Goal: Task Accomplishment & Management: Manage account settings

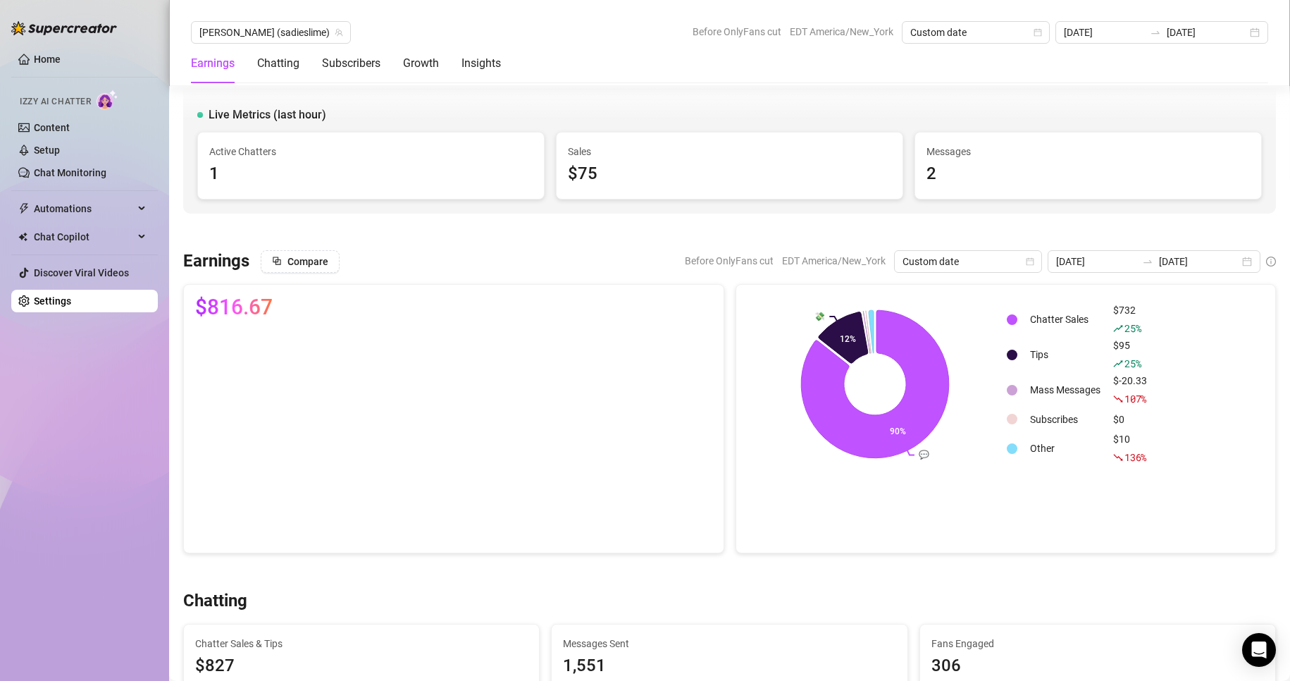
scroll to position [340, 0]
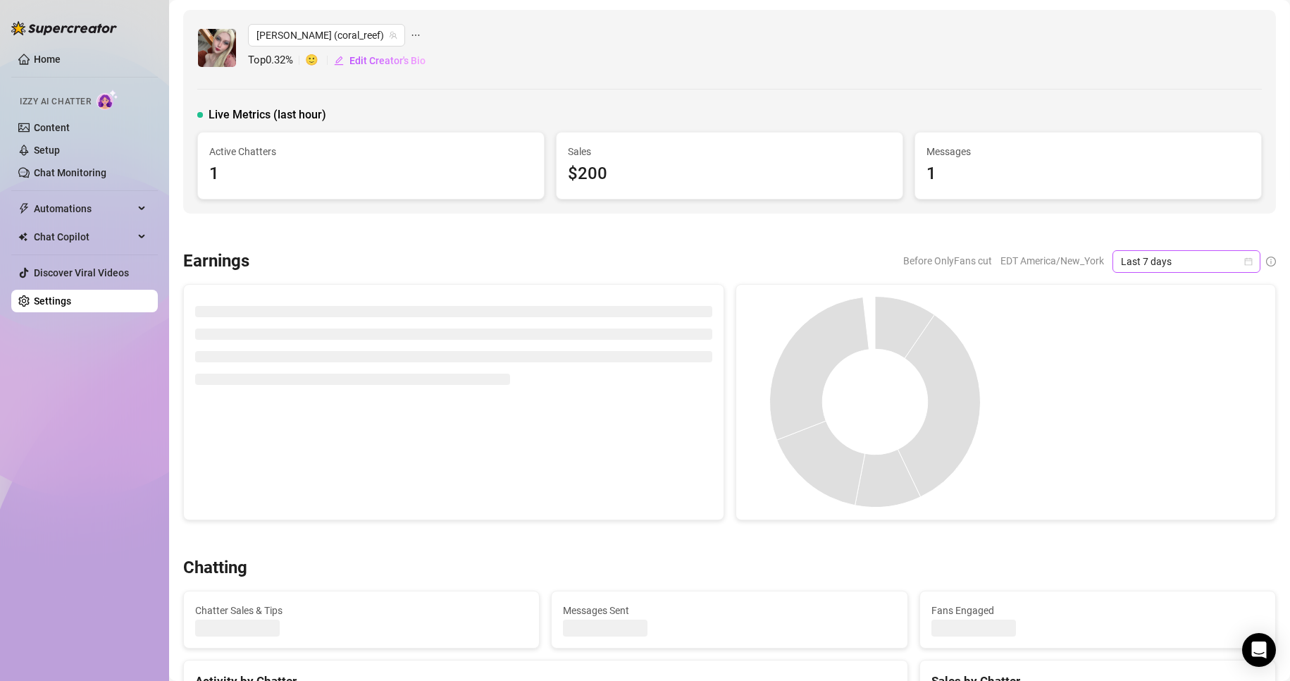
click at [1244, 263] on icon "calendar" at bounding box center [1248, 261] width 8 height 8
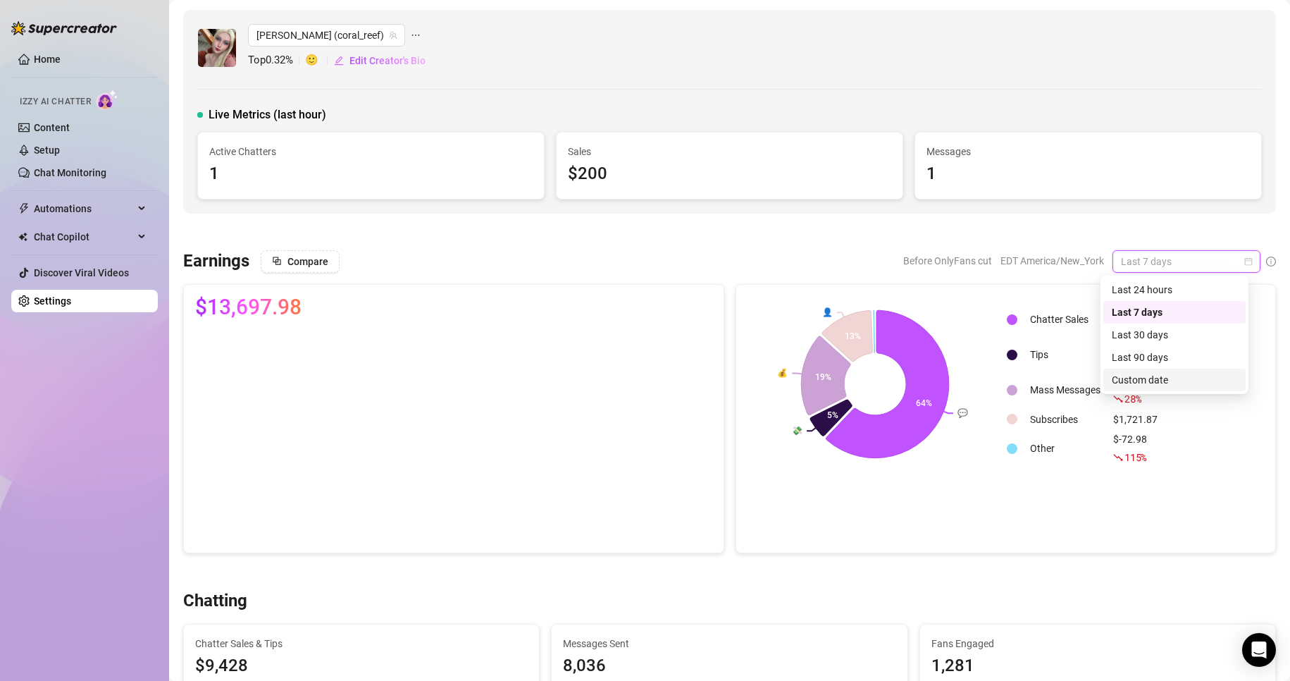
click at [1153, 380] on div "Custom date" at bounding box center [1174, 379] width 125 height 15
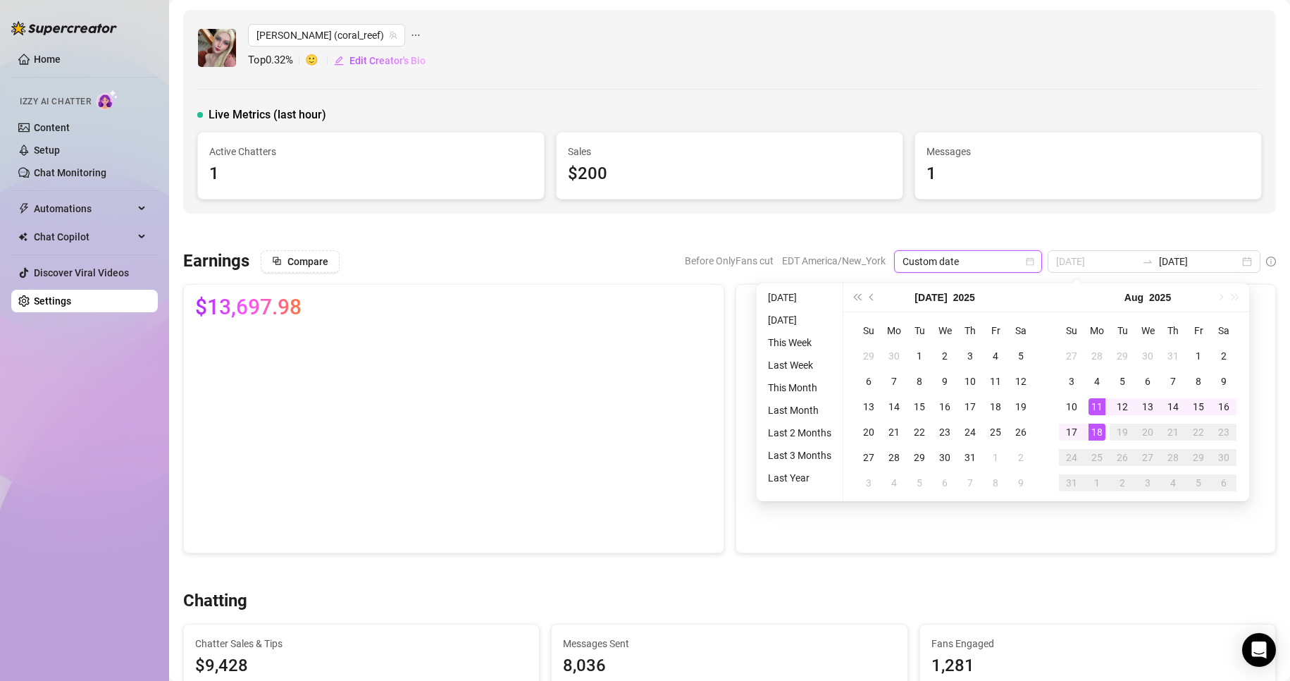
type input "[DATE]"
click at [1096, 430] on div "18" at bounding box center [1097, 431] width 17 height 17
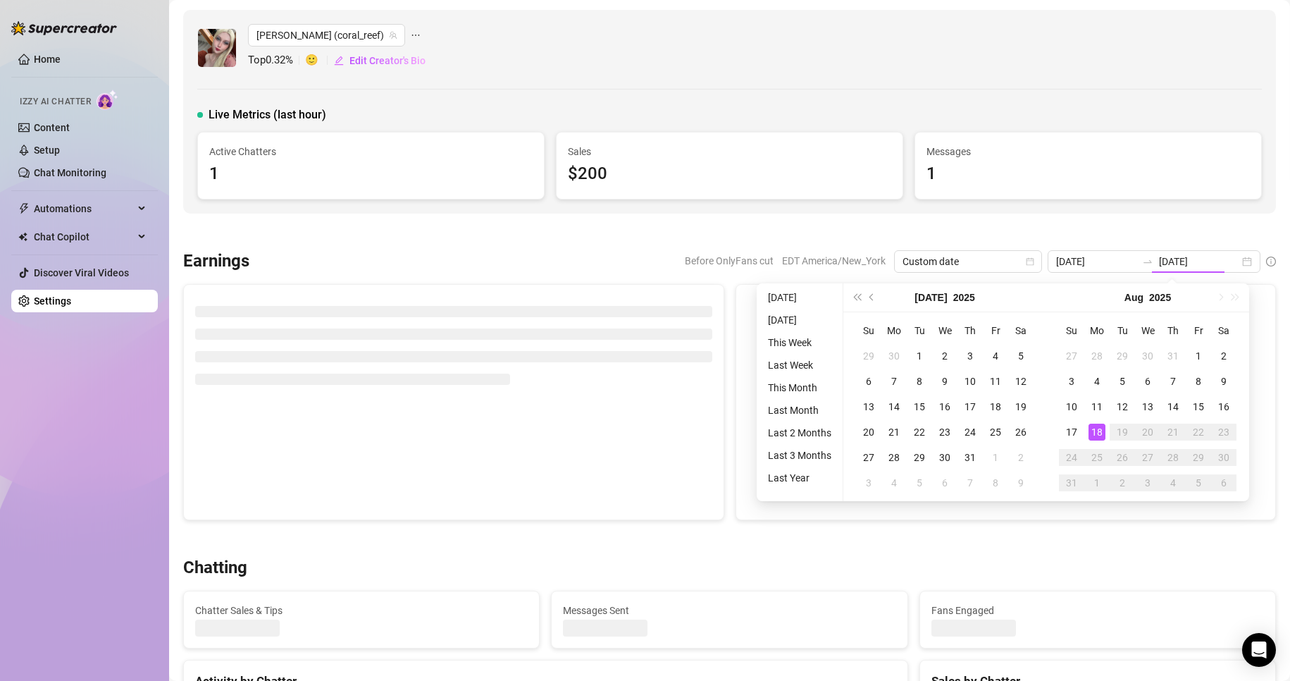
type input "[DATE]"
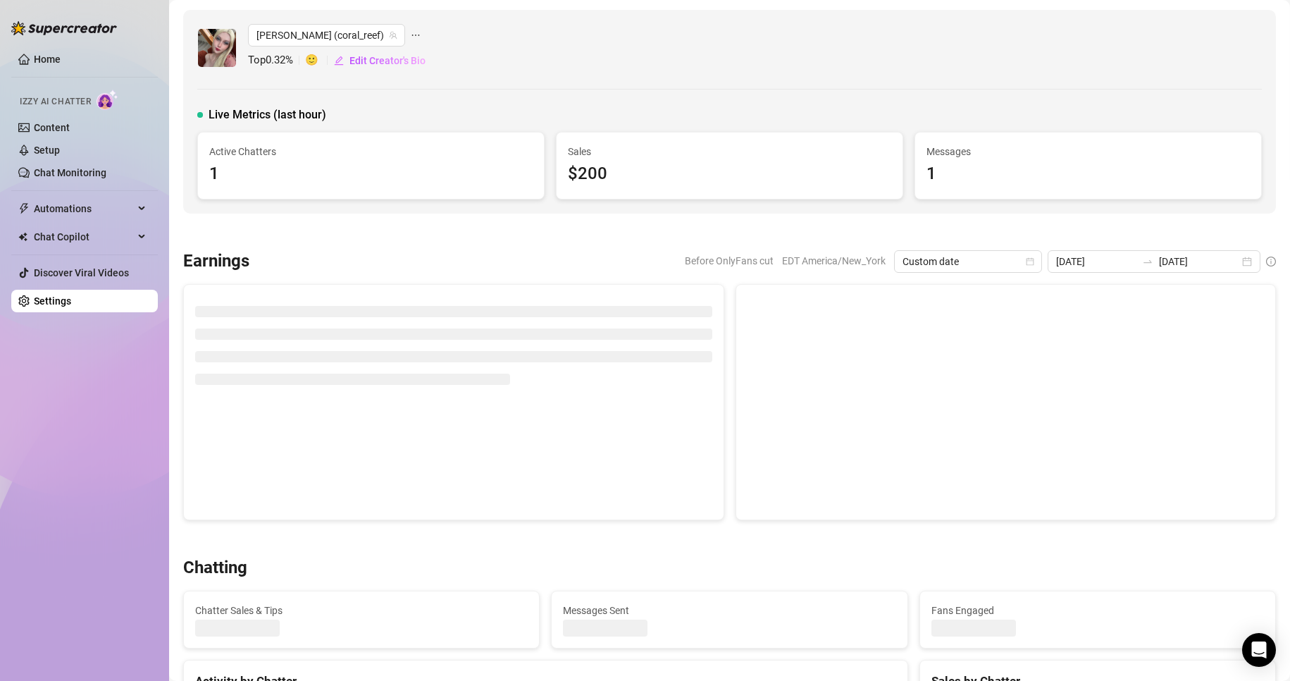
click at [1053, 142] on div "Messages 1" at bounding box center [1088, 165] width 346 height 66
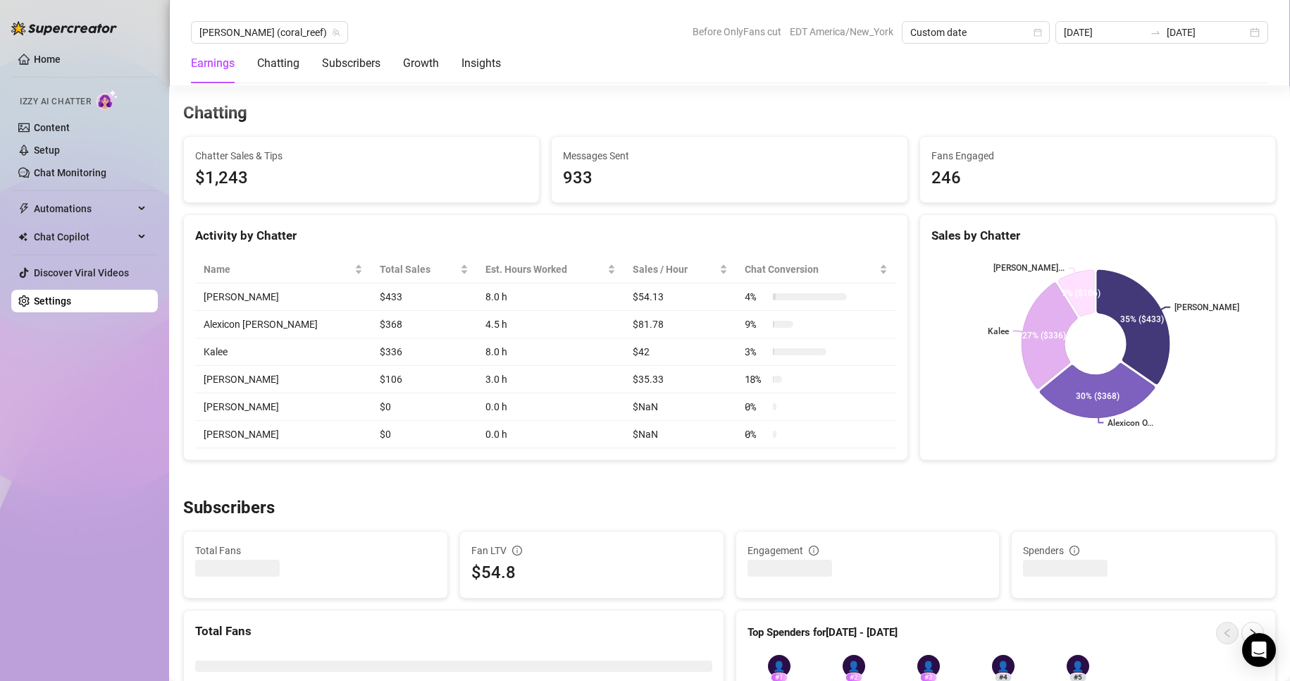
scroll to position [451, 0]
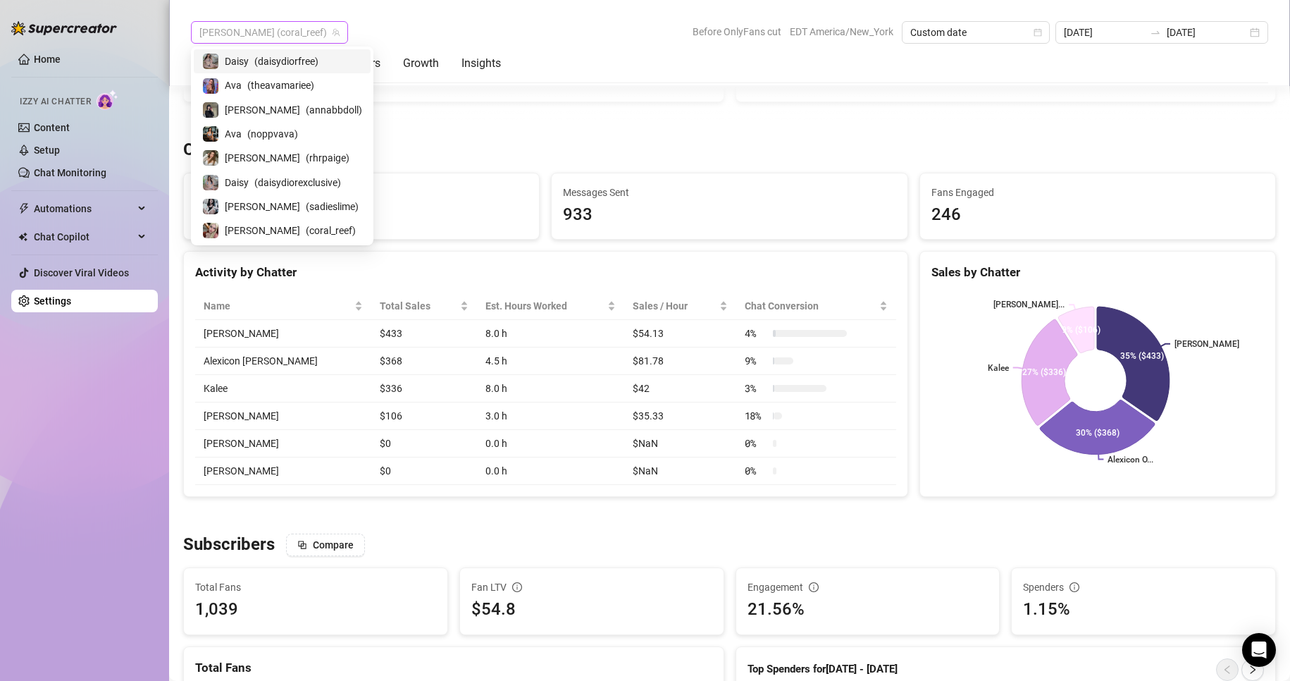
click at [264, 32] on span "Anna (coral_reef)" at bounding box center [269, 32] width 140 height 21
click at [306, 204] on span "( sadieslime )" at bounding box center [332, 206] width 53 height 15
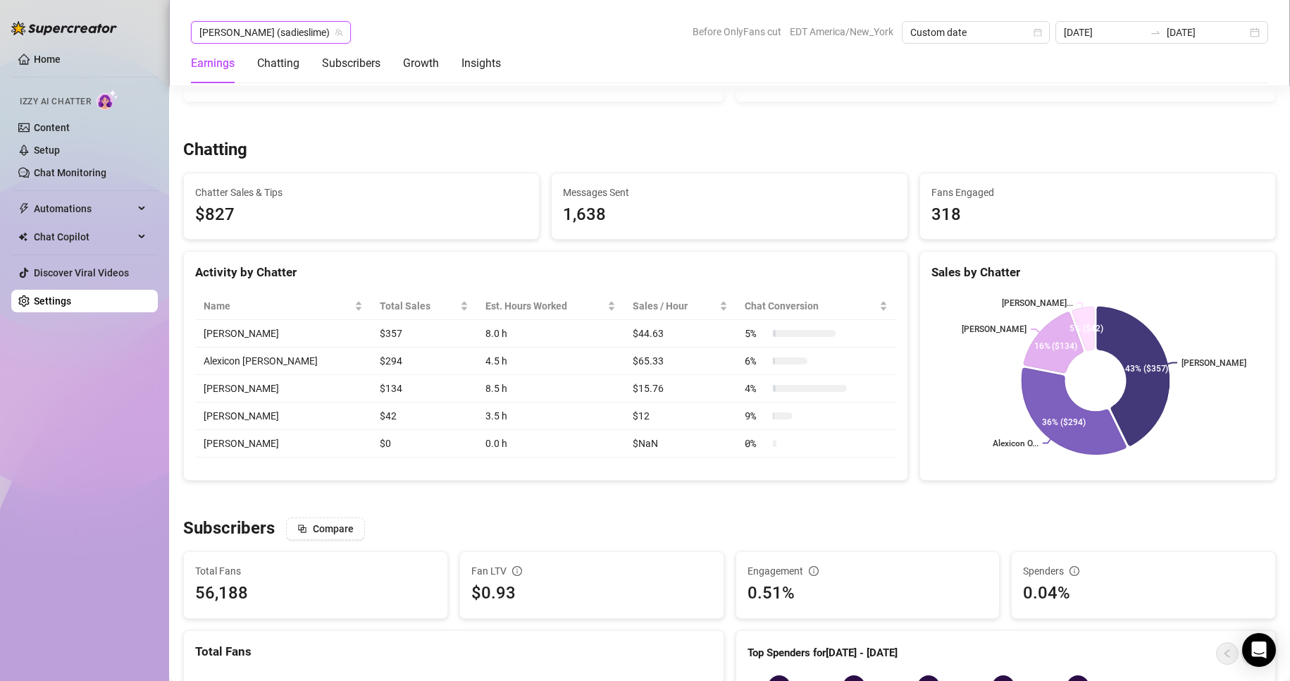
click at [335, 33] on icon "team" at bounding box center [339, 32] width 8 height 8
click at [252, 26] on span "[PERSON_NAME] (sadieslime)" at bounding box center [270, 32] width 143 height 21
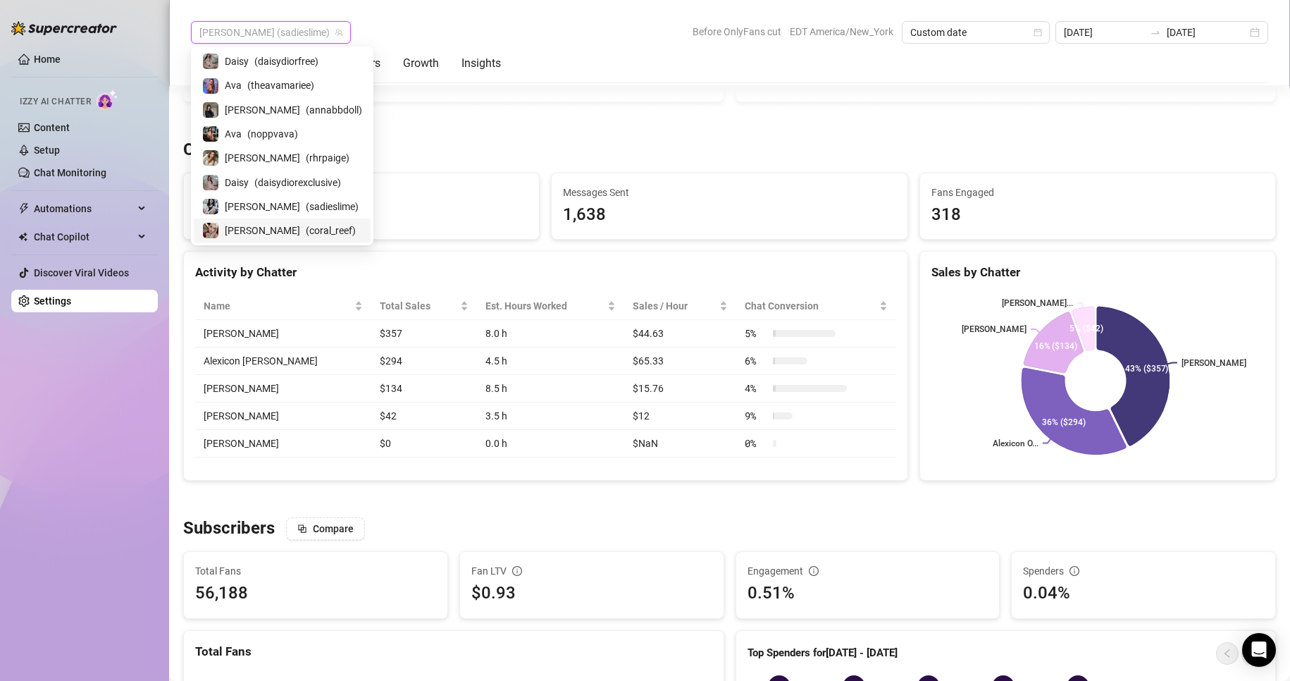
click at [306, 232] on span "( coral_reef )" at bounding box center [331, 230] width 50 height 15
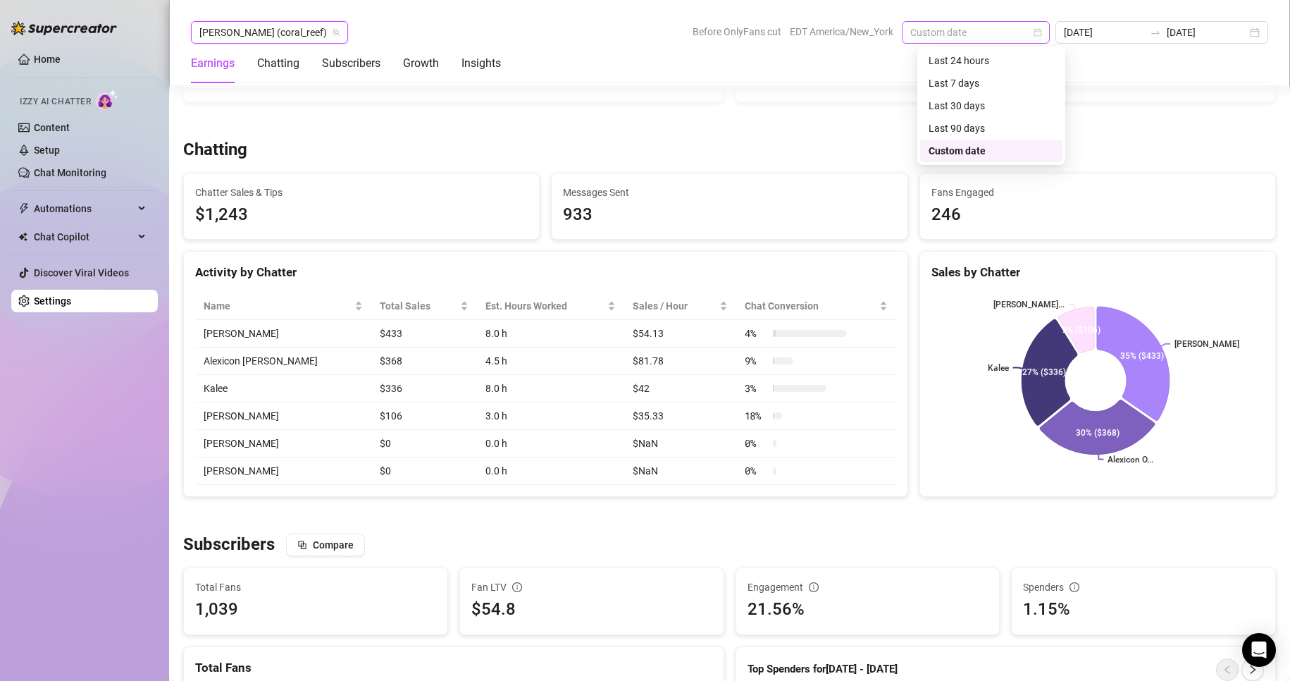
click at [1041, 30] on span "Custom date" at bounding box center [975, 32] width 131 height 21
click at [1024, 55] on div "Last 24 hours" at bounding box center [991, 60] width 125 height 15
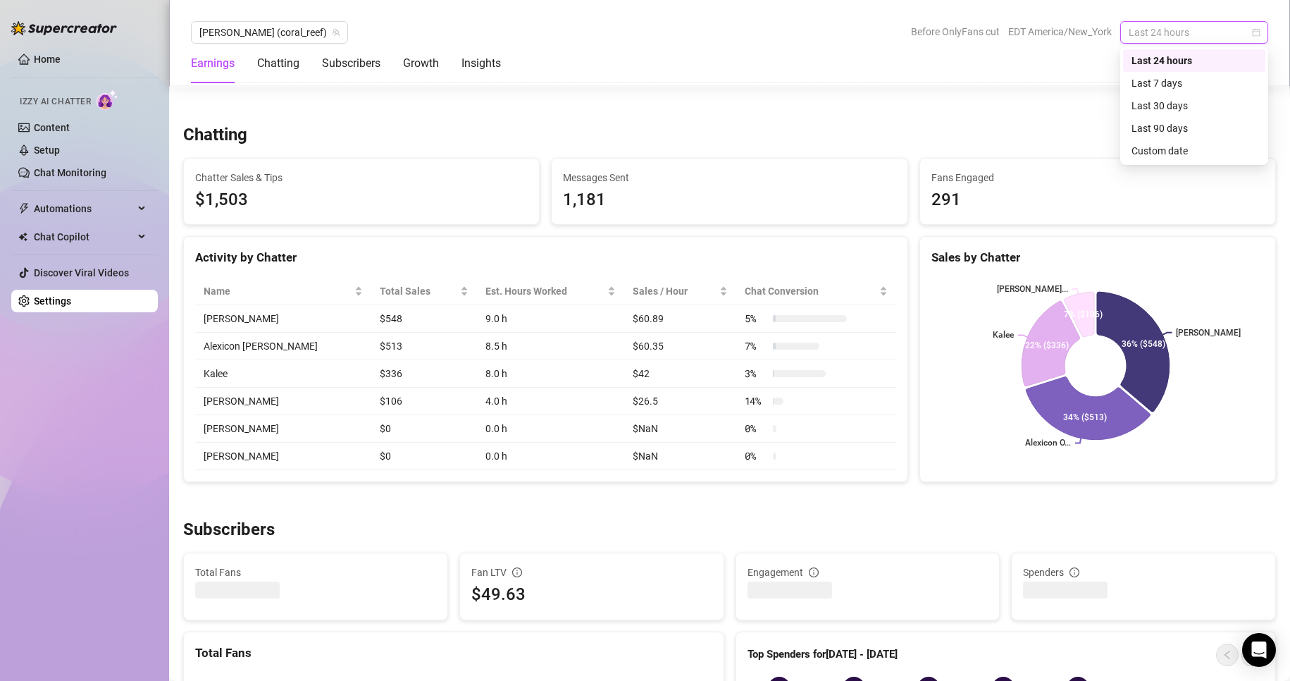
click at [1231, 35] on span "Last 24 hours" at bounding box center [1194, 32] width 131 height 21
click at [1188, 147] on div "Custom date" at bounding box center [1193, 150] width 125 height 15
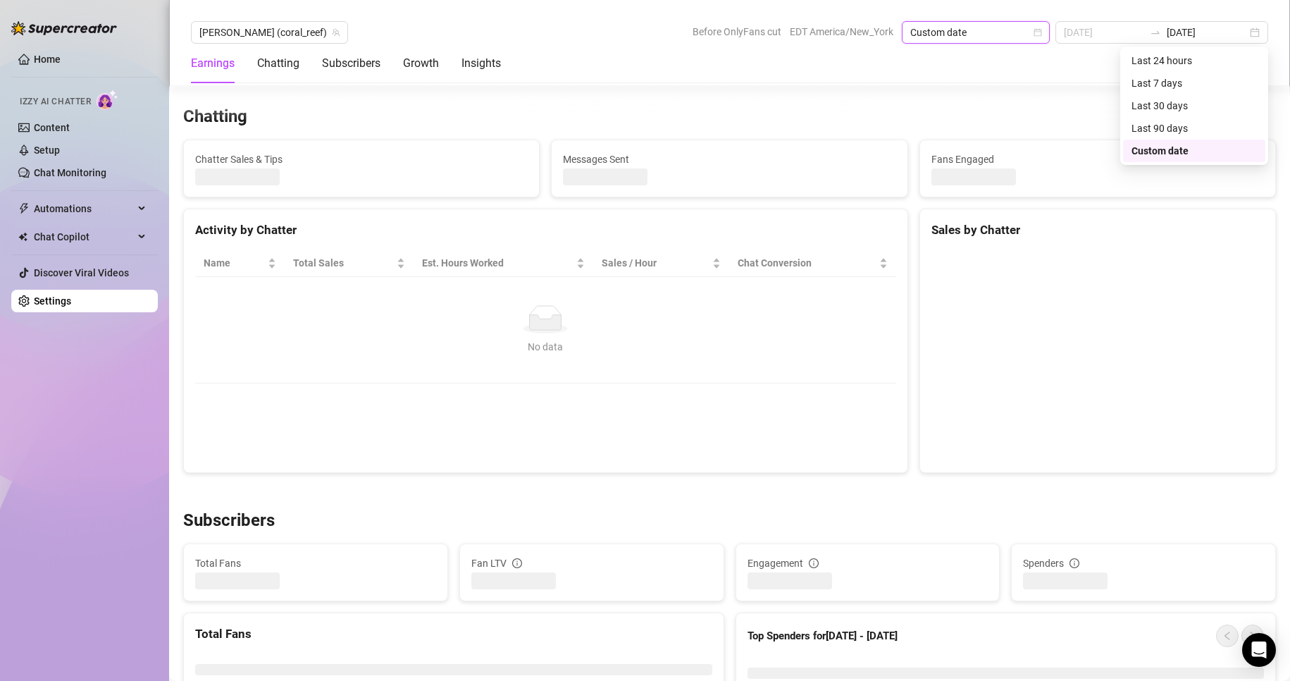
scroll to position [433, 0]
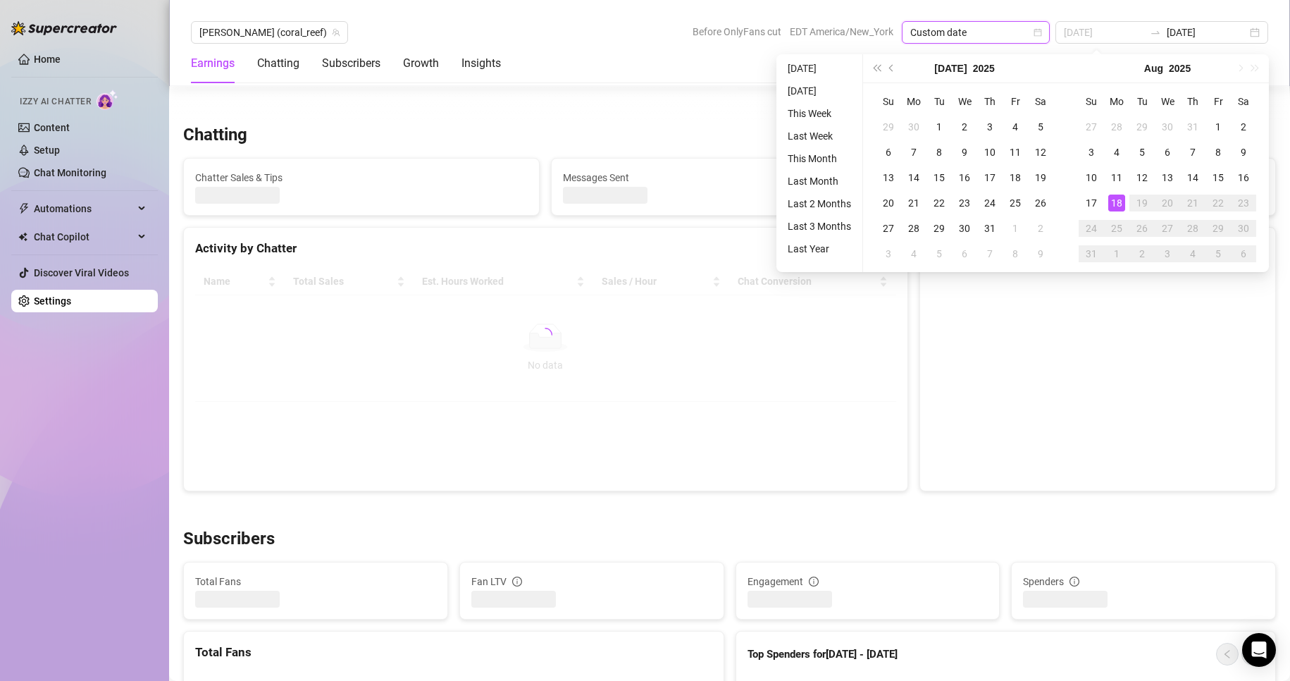
type input "[DATE]"
click at [1112, 204] on div "18" at bounding box center [1116, 202] width 17 height 17
click at [1112, 204] on div "Fans Engaged" at bounding box center [1097, 187] width 355 height 56
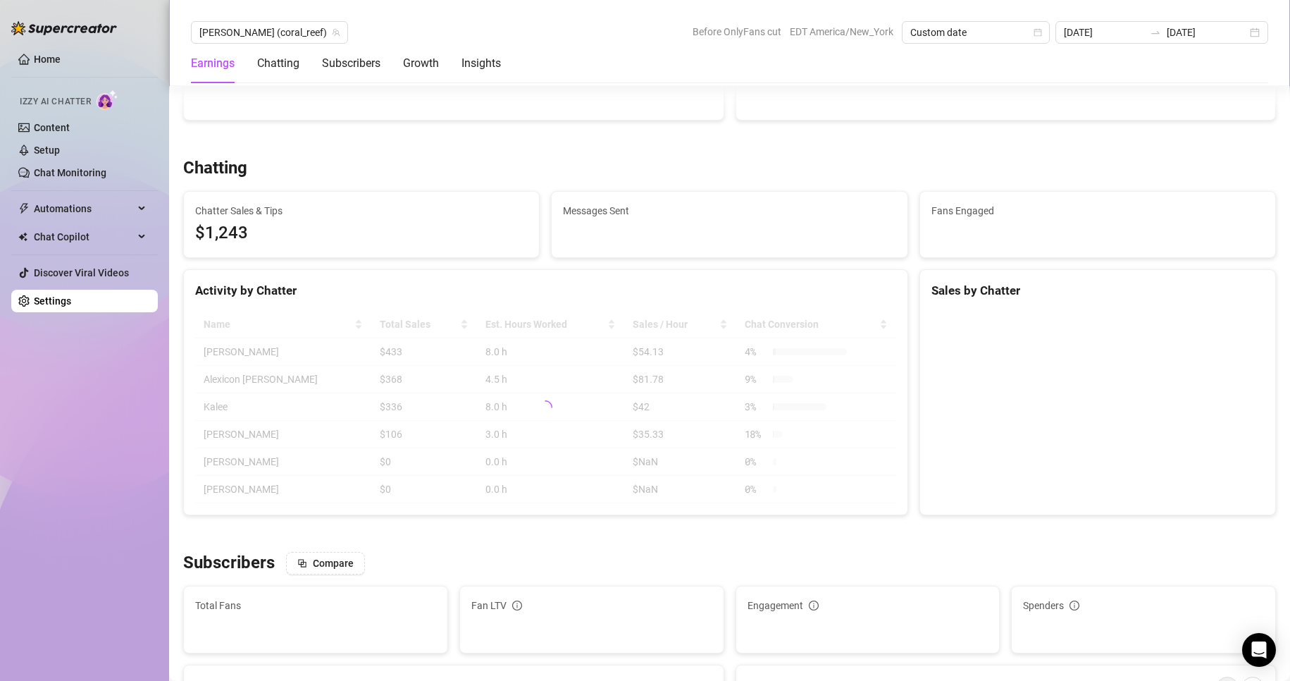
type input "[DATE]"
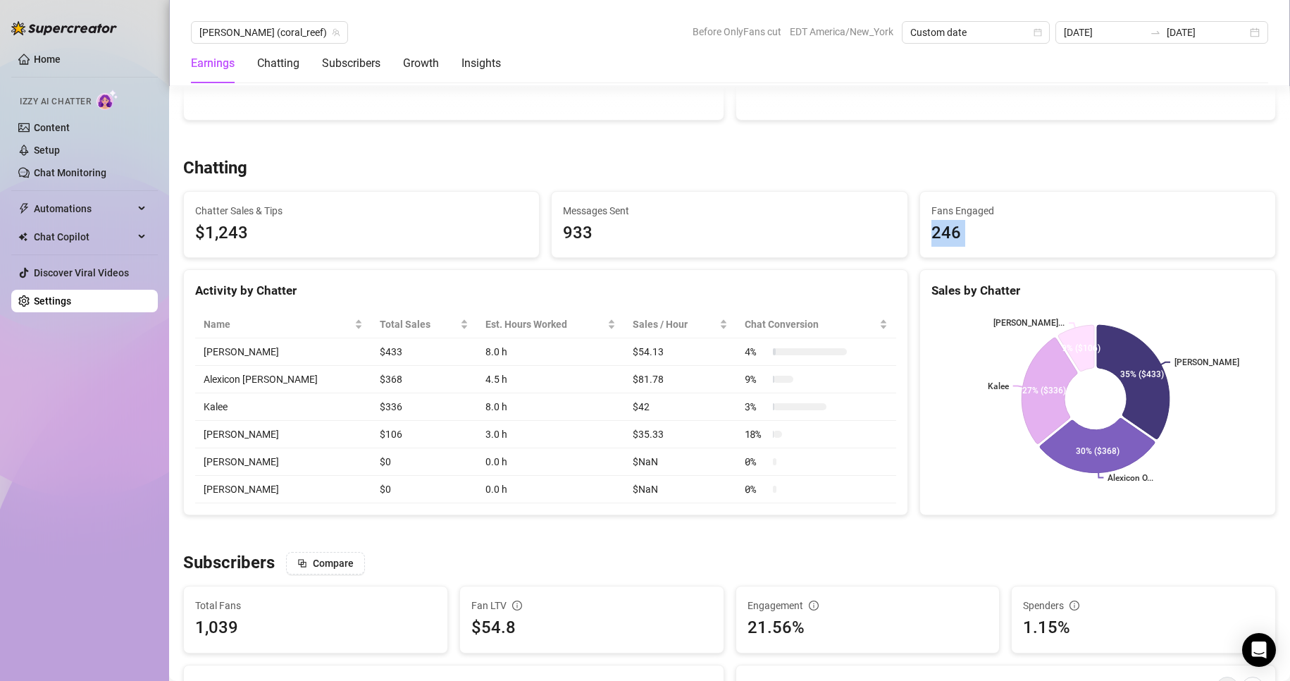
scroll to position [464, 0]
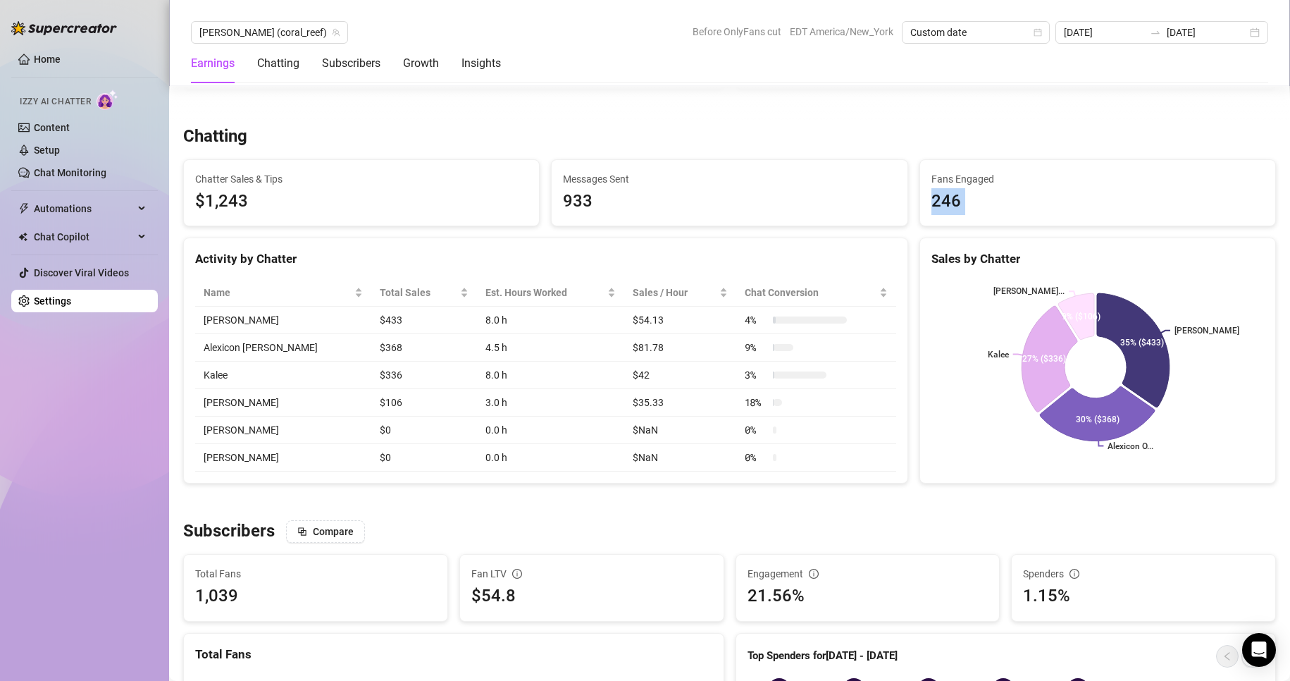
click at [71, 295] on link "Settings" at bounding box center [52, 300] width 37 height 11
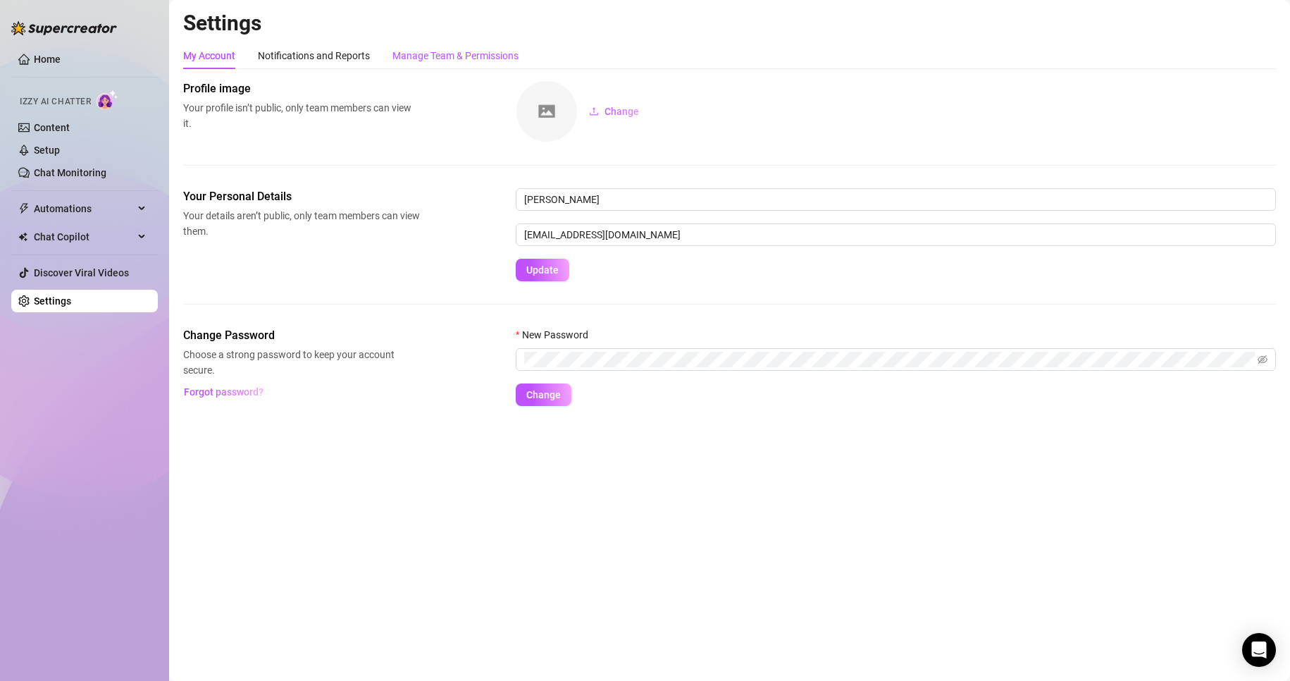
click at [440, 59] on div "Manage Team & Permissions" at bounding box center [455, 55] width 126 height 15
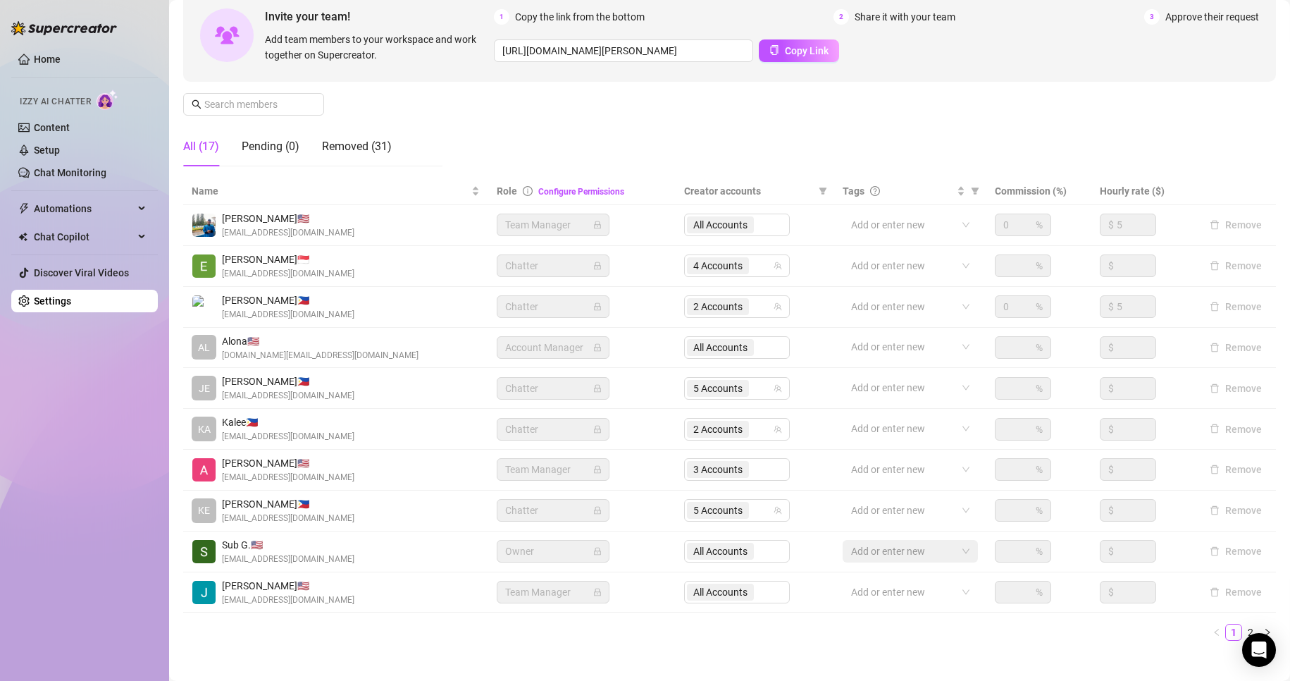
scroll to position [140, 0]
click at [700, 261] on span "4 Accounts" at bounding box center [717, 263] width 49 height 15
click at [560, 651] on div "Settings My Account Notifications and Reports Manage Team & Permissions Profile…" at bounding box center [729, 268] width 1093 height 797
click at [1243, 633] on link "2" at bounding box center [1250, 629] width 15 height 15
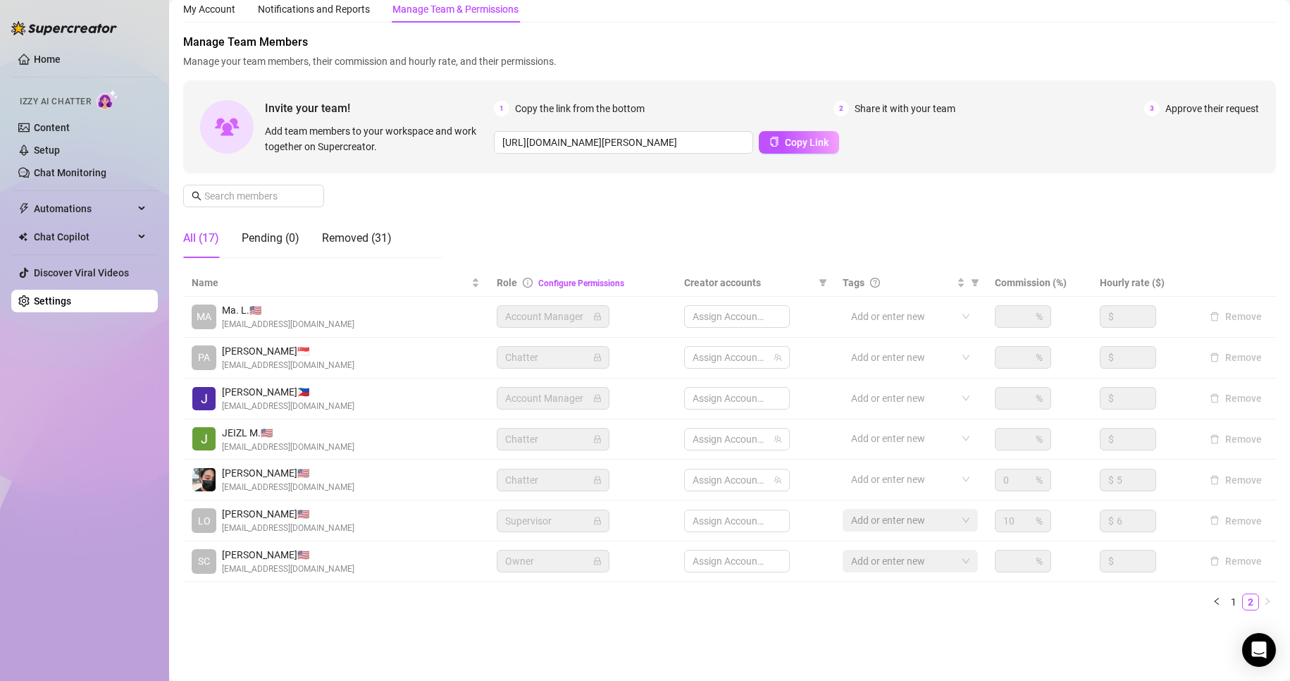
scroll to position [46, 0]
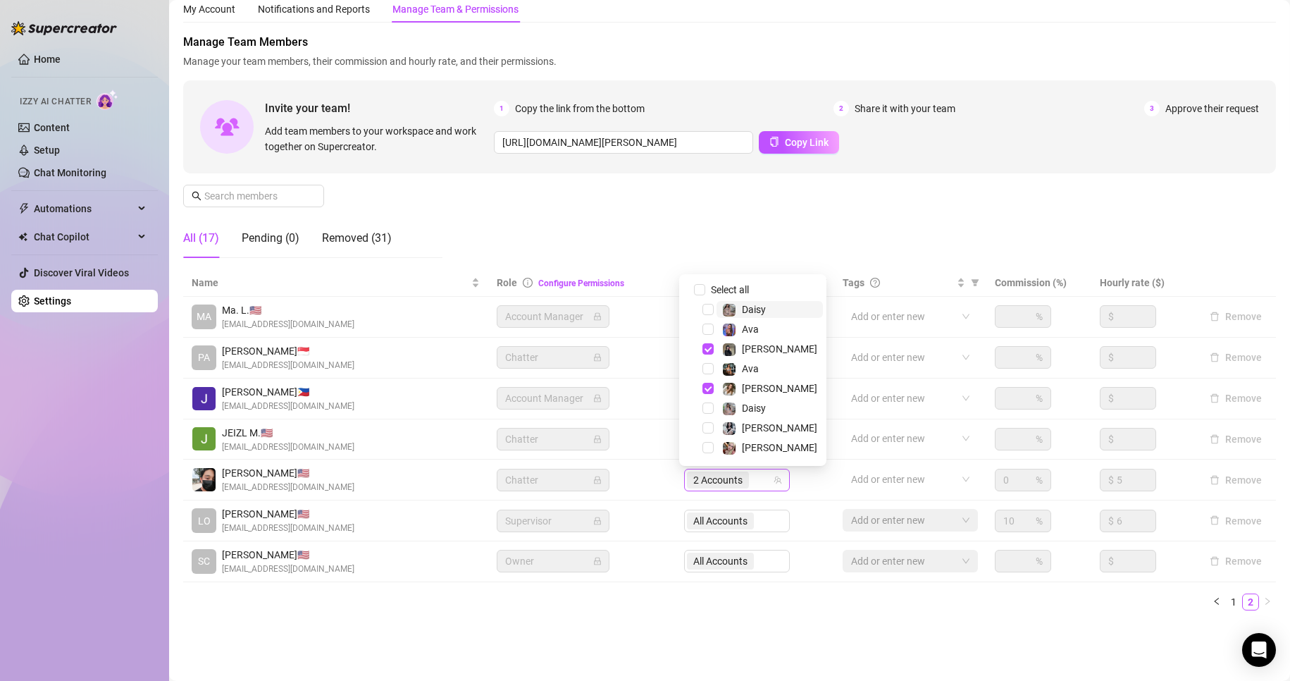
click at [700, 484] on span "2 Accounts" at bounding box center [717, 479] width 49 height 15
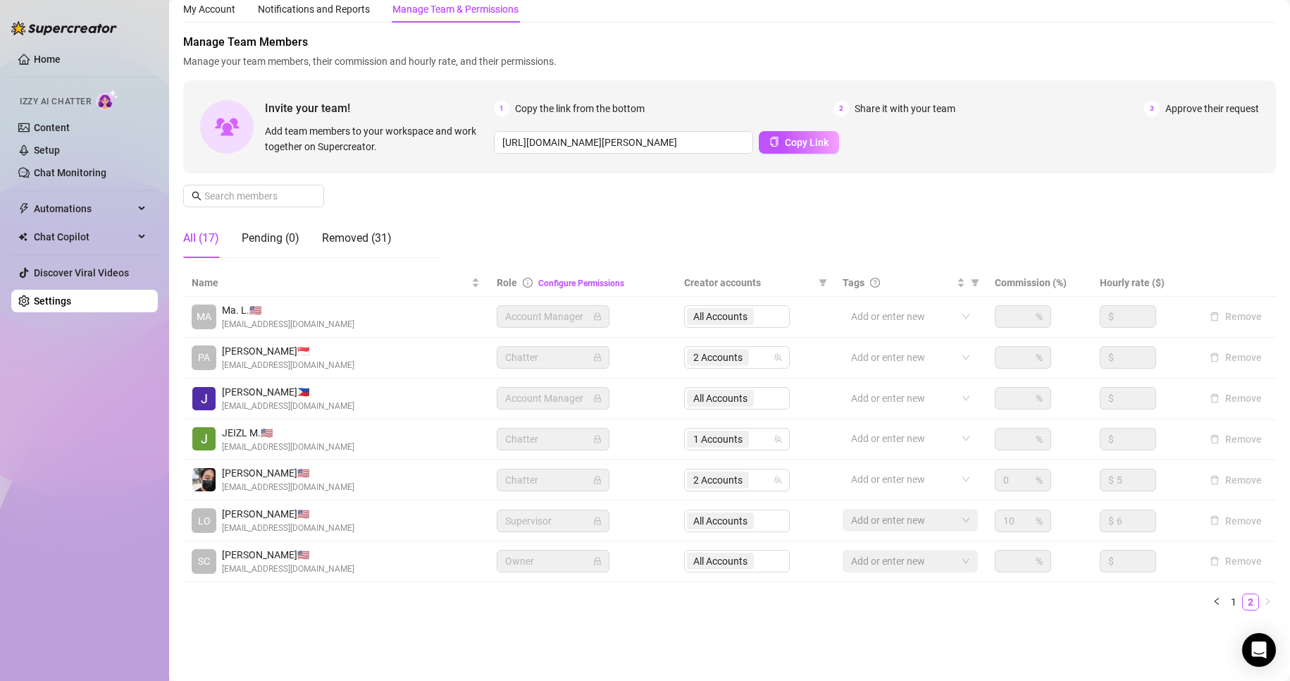
click at [724, 620] on div "Name Role Configure Permissions Creator accounts Tags Commission (%) Hourly rat…" at bounding box center [729, 445] width 1093 height 352
